Goal: Check status: Check status

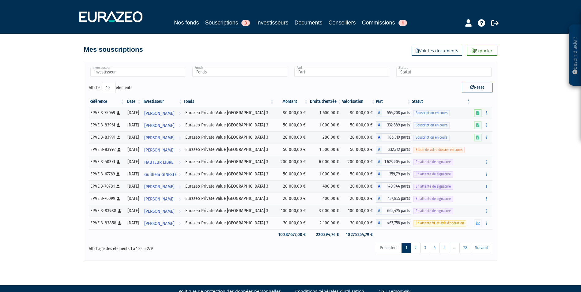
scroll to position [12, 0]
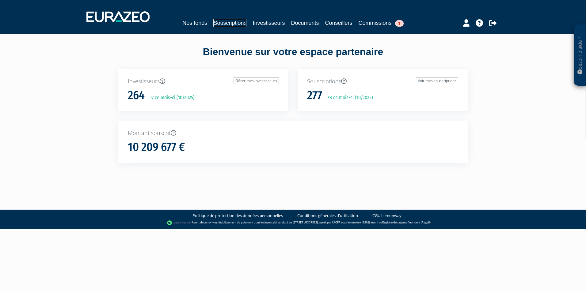
click at [220, 25] on link "Souscriptions" at bounding box center [229, 23] width 33 height 9
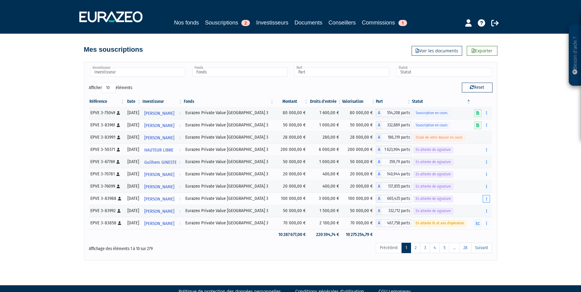
click at [489, 199] on button "button" at bounding box center [486, 199] width 7 height 8
click at [436, 199] on span "En attente de signature" at bounding box center [434, 199] width 40 height 6
